Goal: Transaction & Acquisition: Download file/media

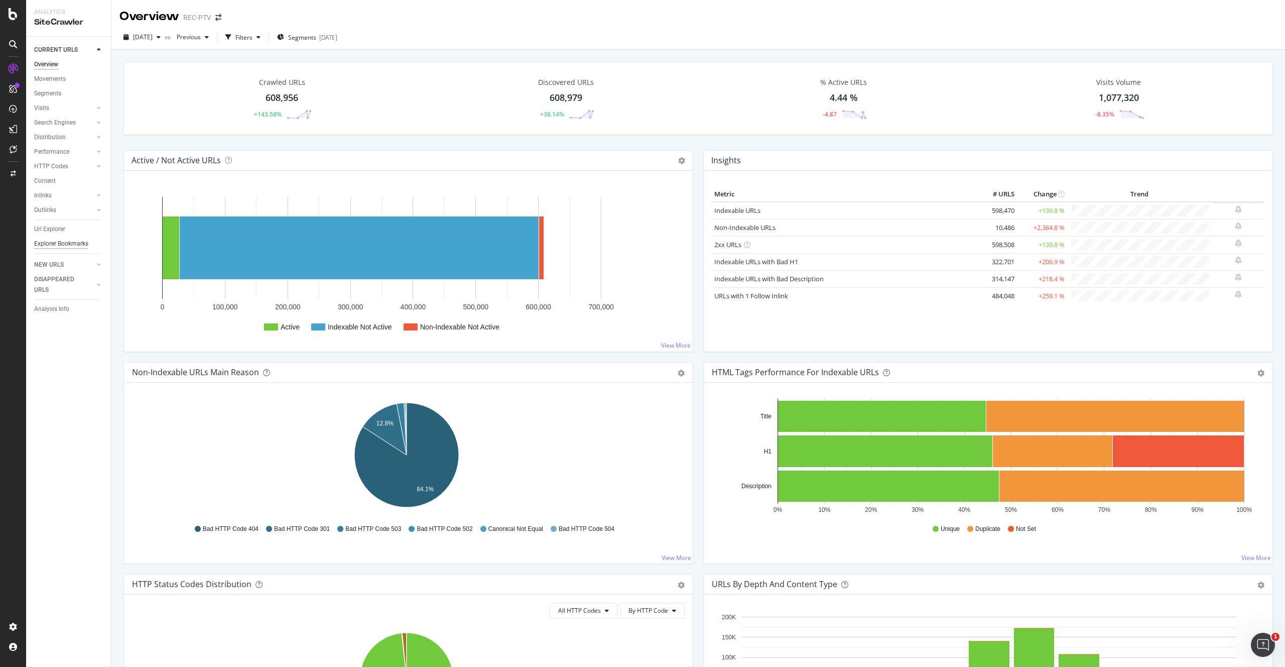
click at [58, 245] on div "Explorer Bookmarks" at bounding box center [61, 243] width 54 height 11
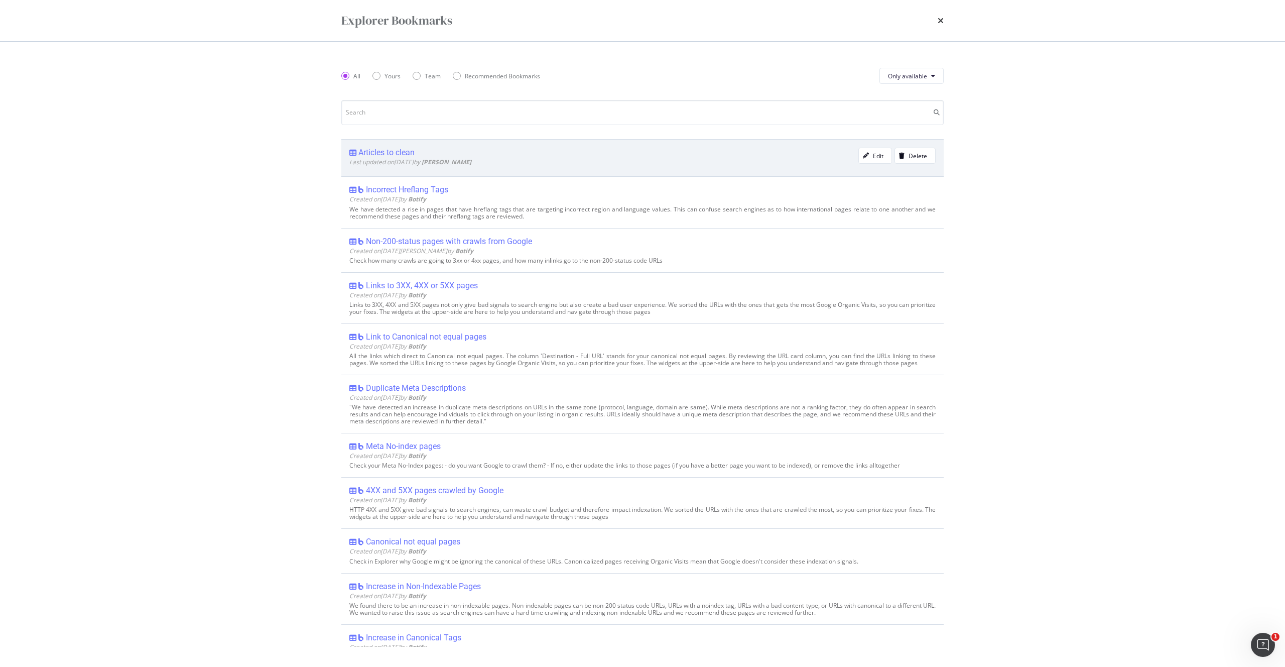
click at [406, 155] on div "Articles to clean" at bounding box center [386, 153] width 56 height 10
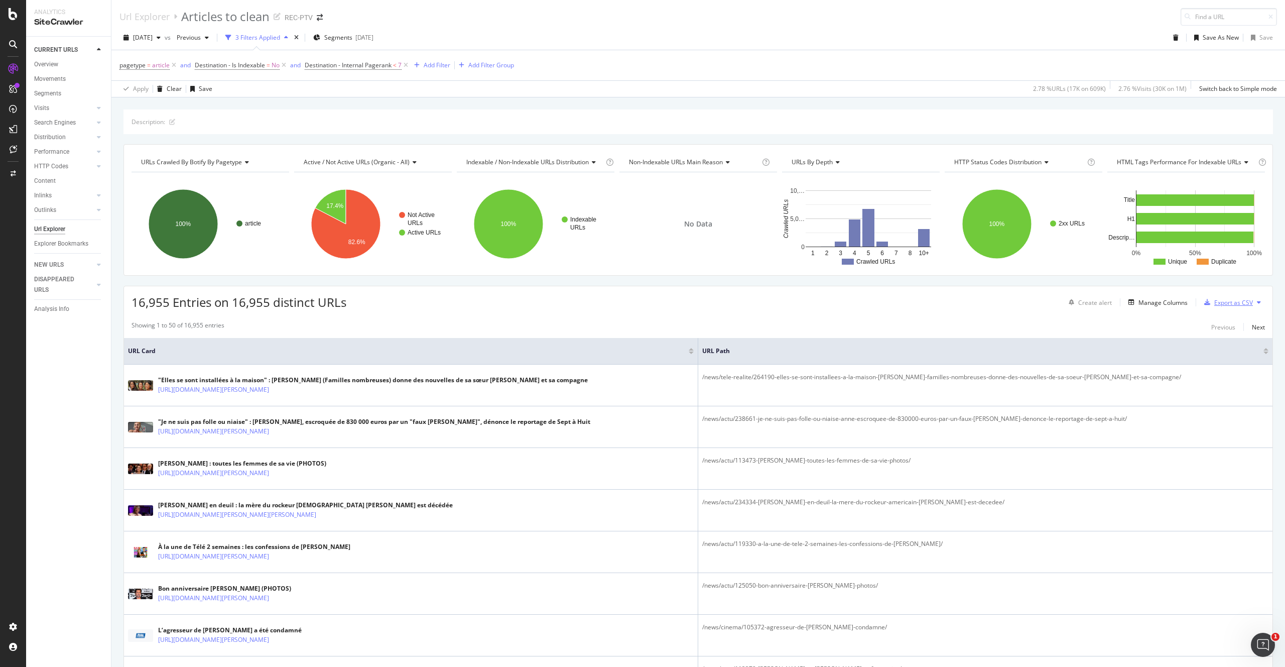
click at [1214, 303] on div "Export as CSV" at bounding box center [1233, 302] width 39 height 9
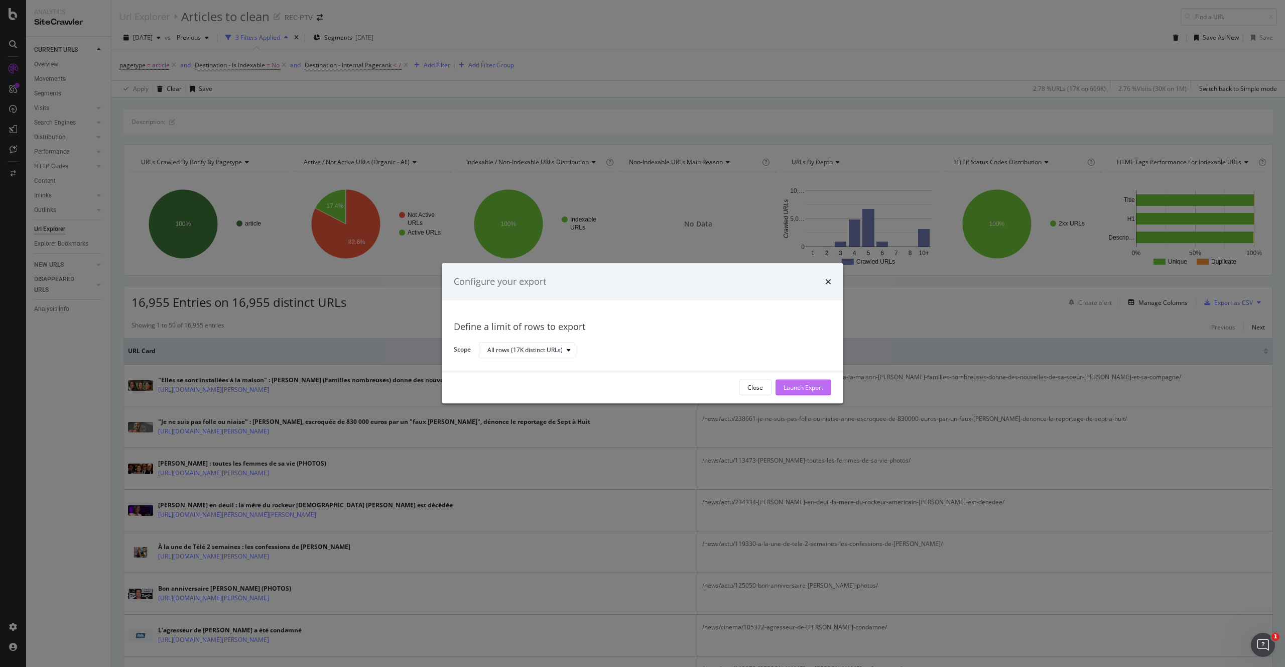
click at [788, 387] on div "Launch Export" at bounding box center [804, 387] width 40 height 9
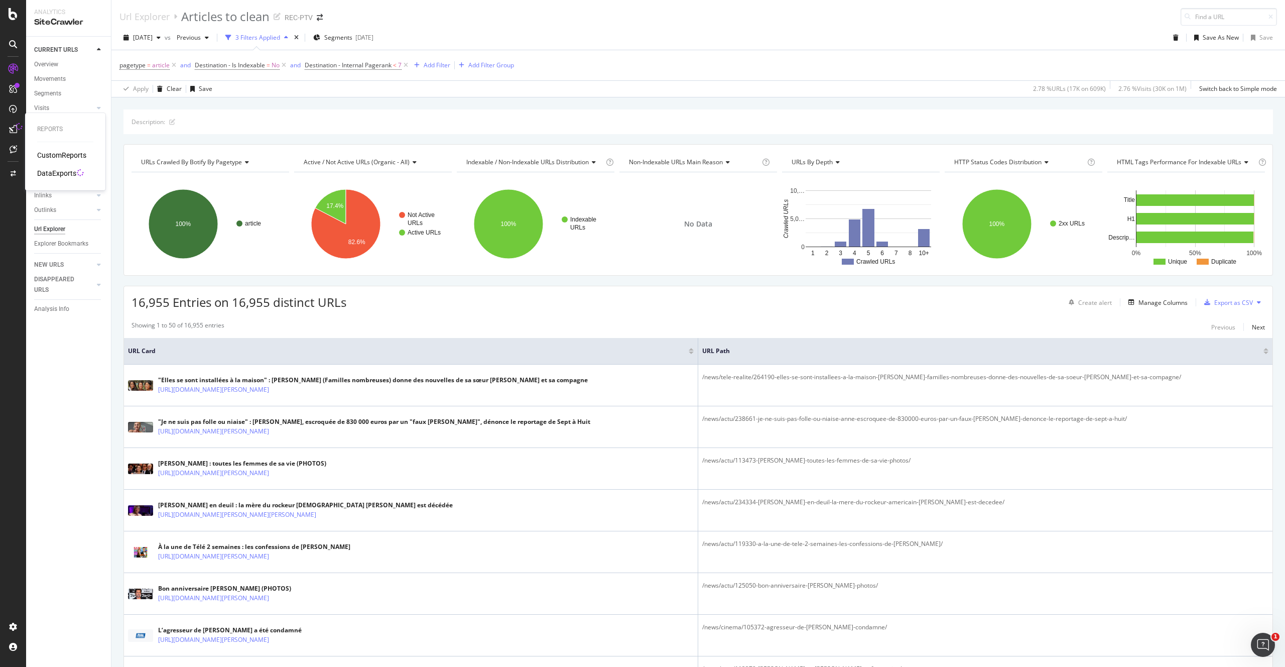
click at [51, 170] on div "DataExports" at bounding box center [56, 173] width 39 height 10
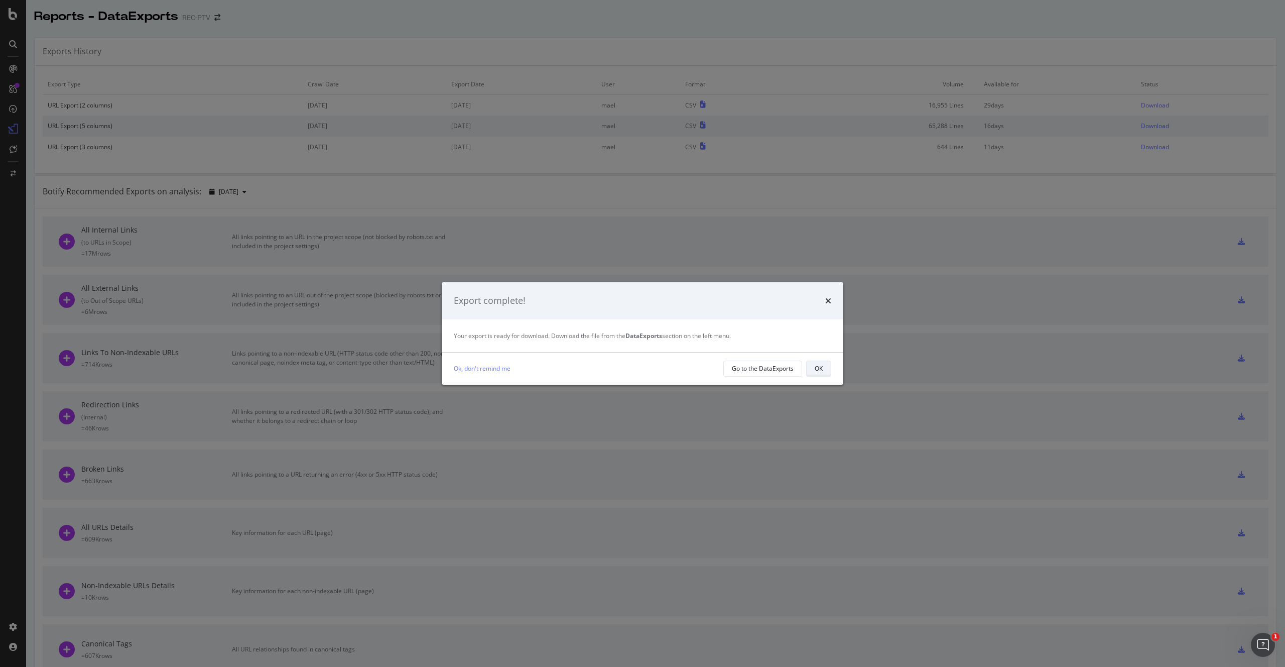
click at [823, 367] on button "OK" at bounding box center [818, 368] width 25 height 16
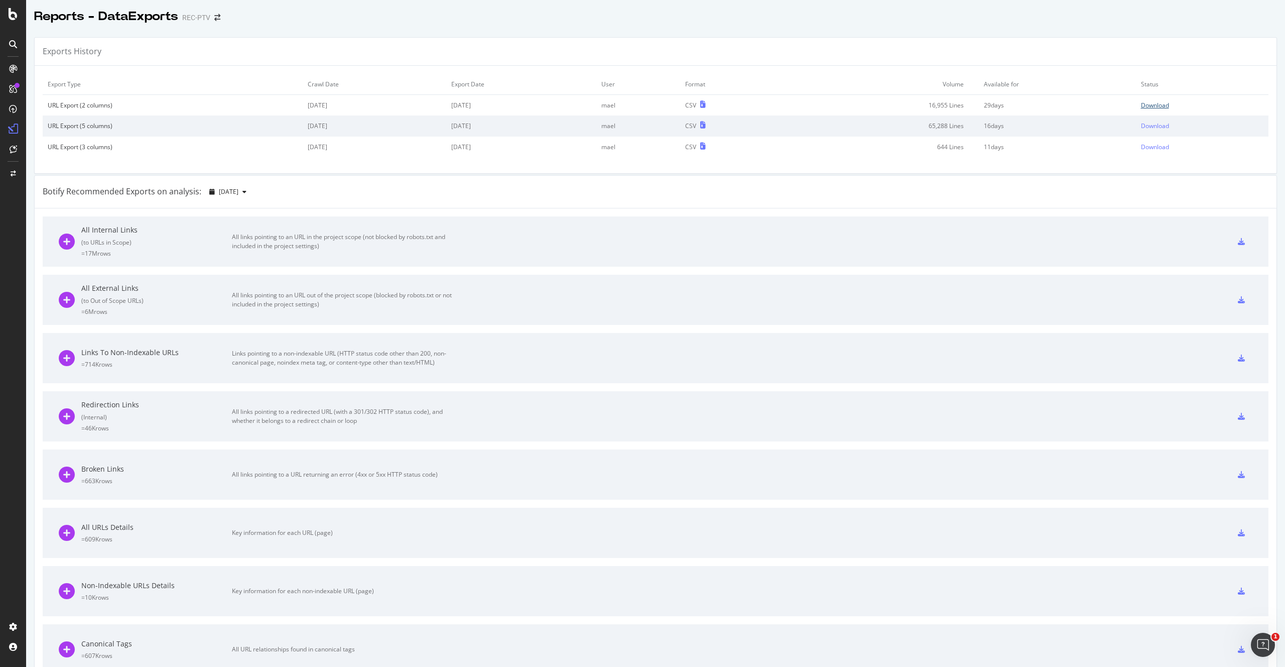
click at [1152, 103] on div "Download" at bounding box center [1155, 105] width 28 height 9
